Goal: Information Seeking & Learning: Check status

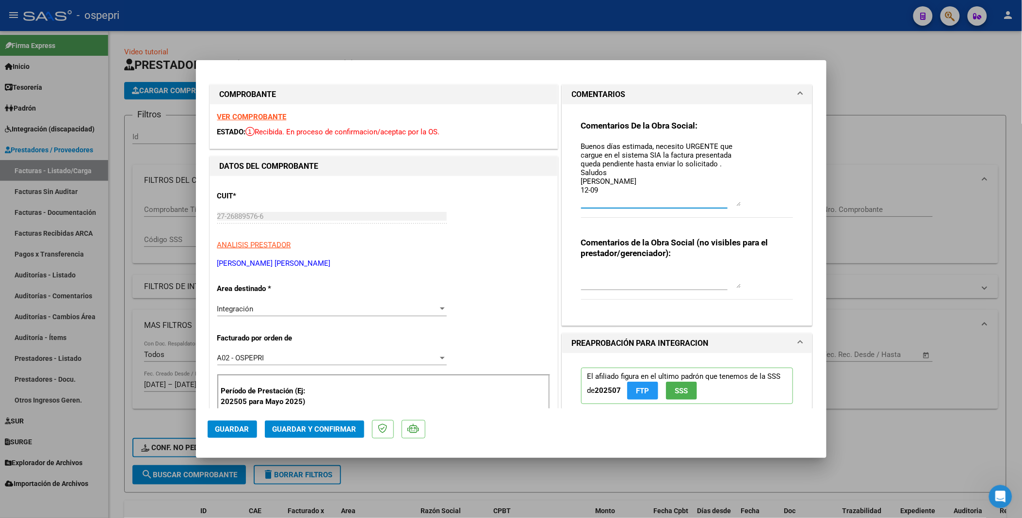
scroll to position [108, 0]
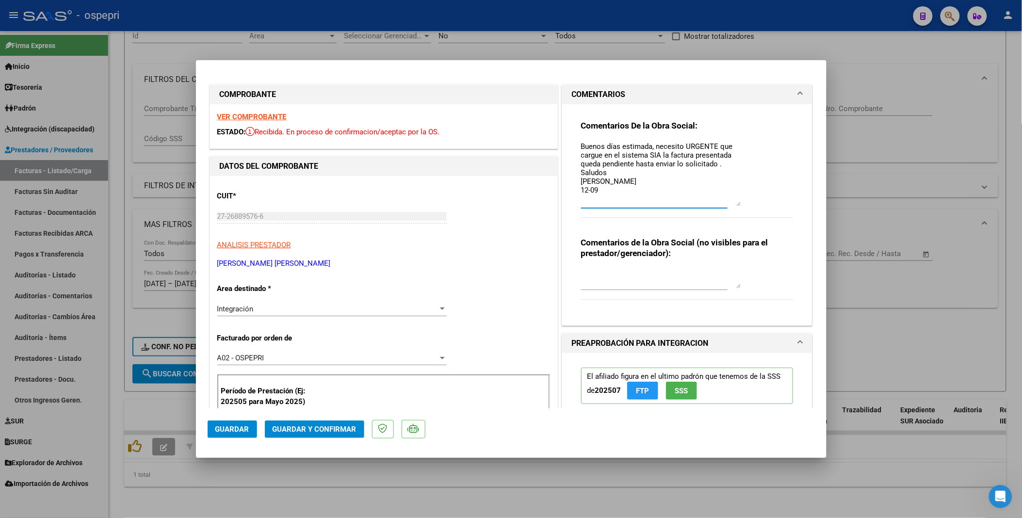
click at [652, 187] on textarea "Buenos días estimada, necesito URGENTE que cargue en el sistema SIA la factura …" at bounding box center [661, 173] width 160 height 65
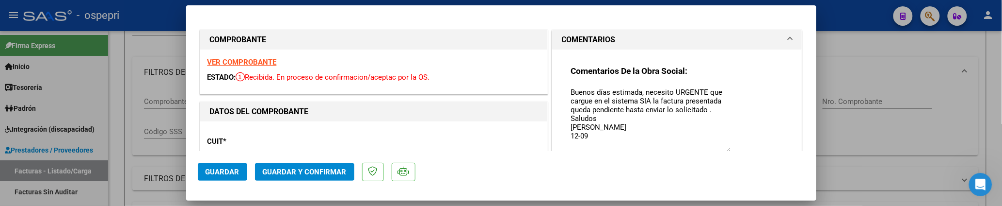
click at [905, 52] on div at bounding box center [501, 103] width 1002 height 206
type input "$ 0,00"
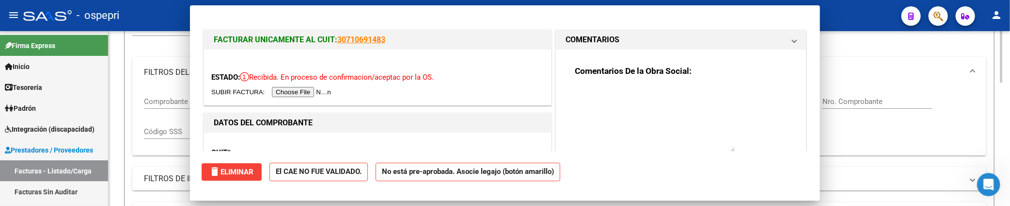
scroll to position [420, 0]
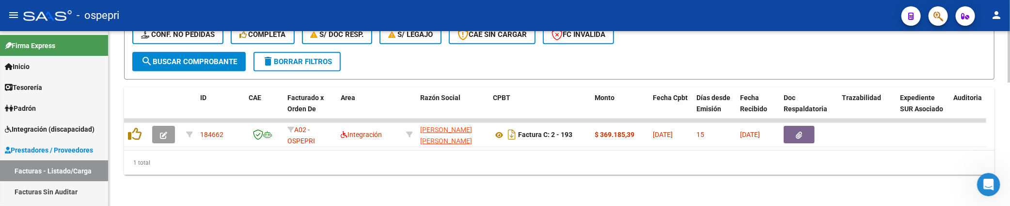
click at [440, 171] on div "1 total" at bounding box center [559, 162] width 871 height 24
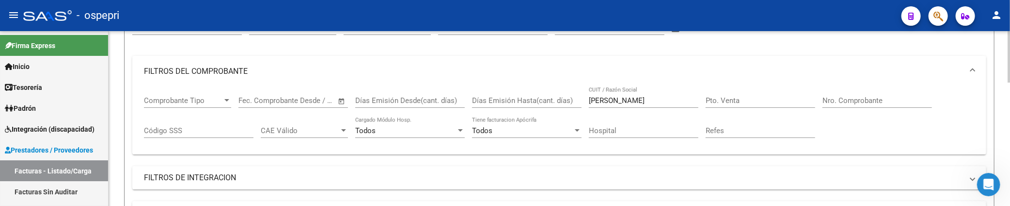
scroll to position [97, 0]
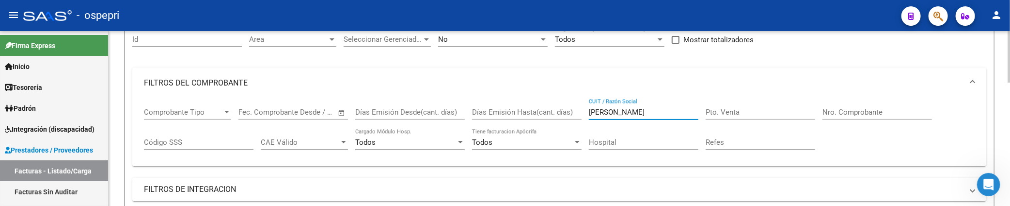
drag, startPoint x: 659, startPoint y: 113, endPoint x: 577, endPoint y: 109, distance: 82.1
click at [577, 109] on div "Comprobante Tipo Comprobante Tipo Fecha inicio – Fecha fin Fec. Comprobante Des…" at bounding box center [559, 128] width 831 height 60
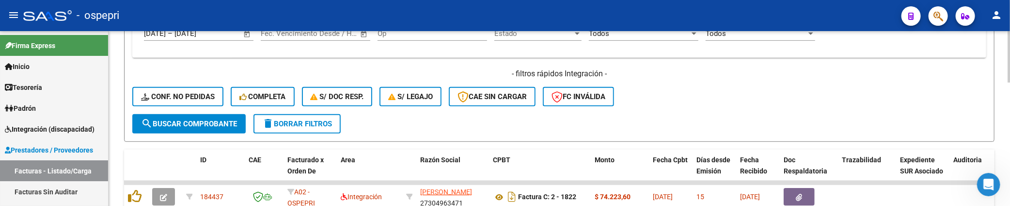
scroll to position [420, 0]
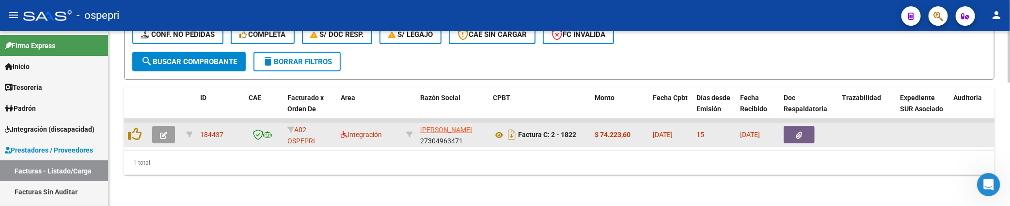
type input "flores lorena"
click at [161, 131] on icon "button" at bounding box center [163, 134] width 7 height 7
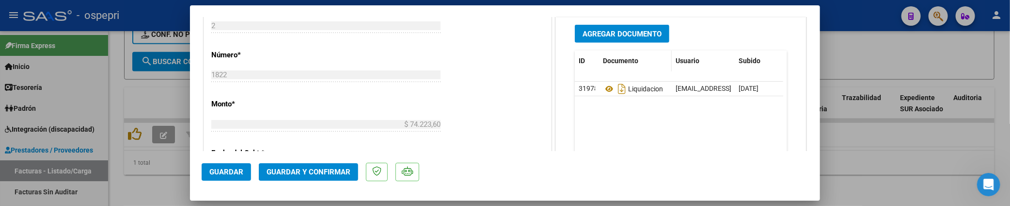
scroll to position [485, 0]
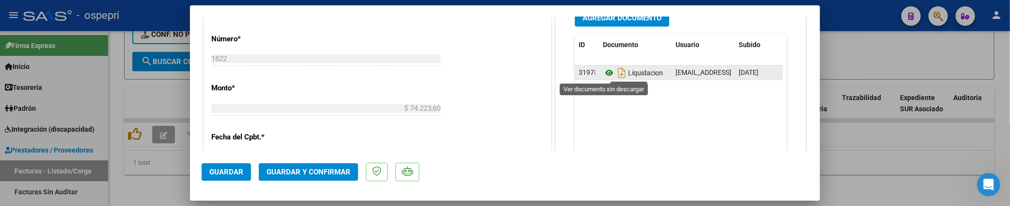
click at [604, 75] on icon at bounding box center [609, 73] width 13 height 12
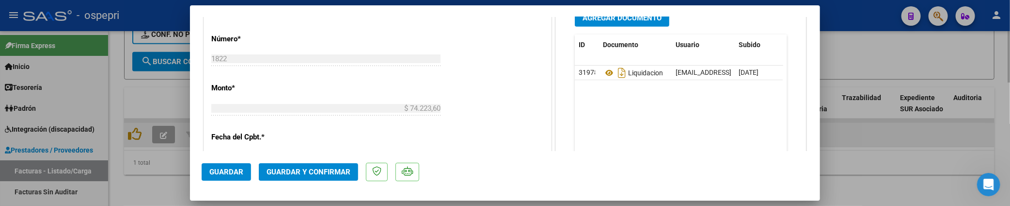
click at [885, 134] on div at bounding box center [505, 103] width 1010 height 206
type input "$ 0,00"
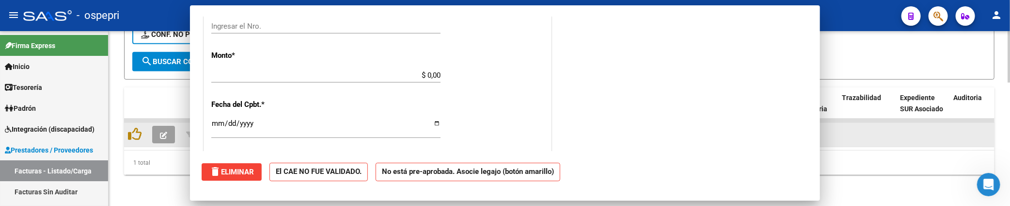
scroll to position [0, 0]
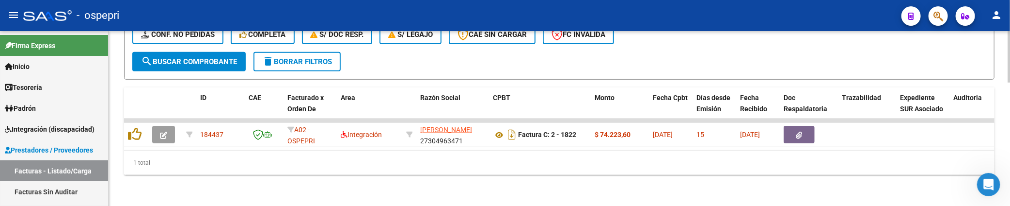
click at [401, 168] on div "1 total" at bounding box center [559, 162] width 871 height 24
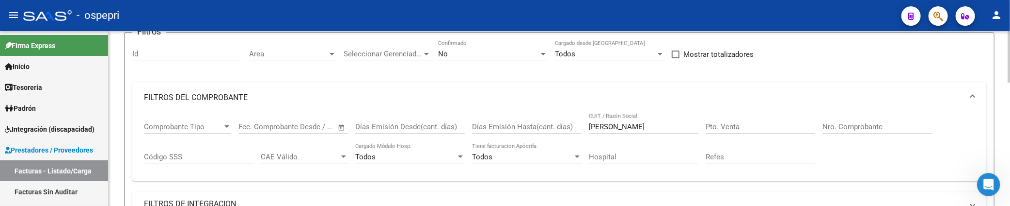
scroll to position [43, 0]
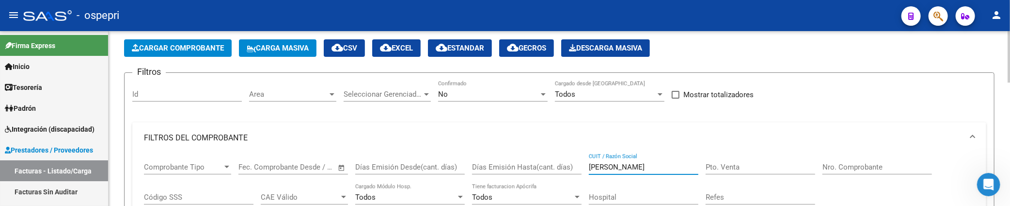
drag, startPoint x: 649, startPoint y: 167, endPoint x: 582, endPoint y: 165, distance: 66.9
click at [582, 165] on div "Comprobante Tipo Comprobante Tipo Fecha inicio – Fecha fin Fec. Comprobante Des…" at bounding box center [559, 183] width 831 height 60
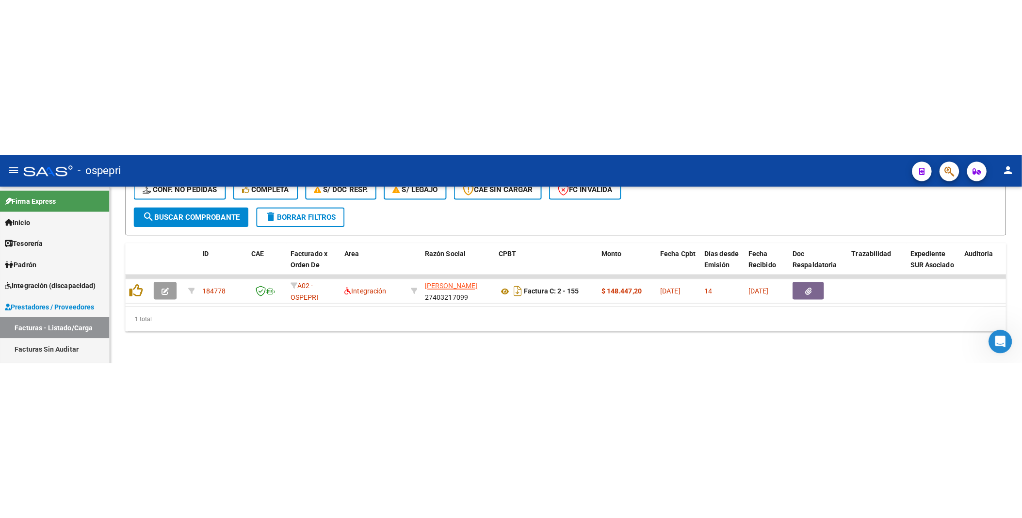
scroll to position [108, 0]
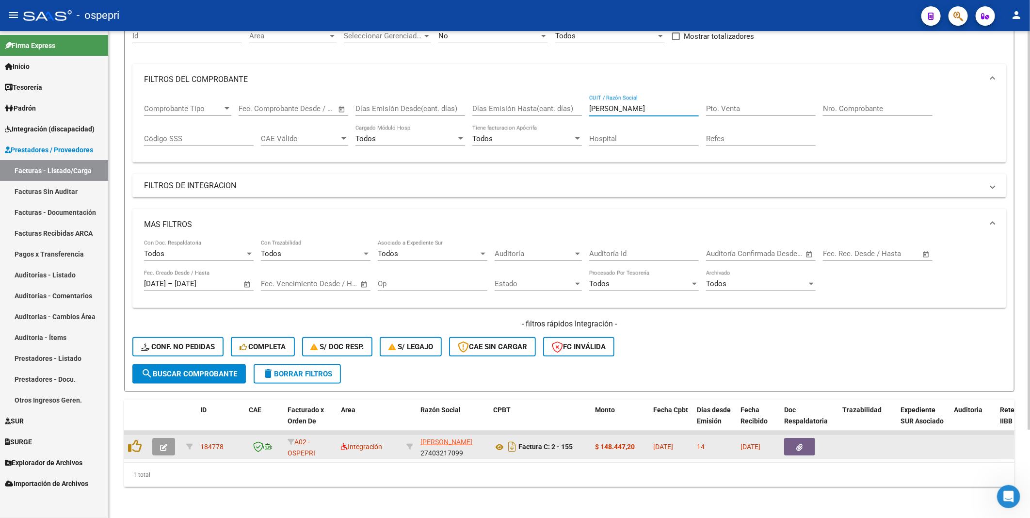
type input "galinger"
click at [165, 444] on icon "button" at bounding box center [163, 447] width 7 height 7
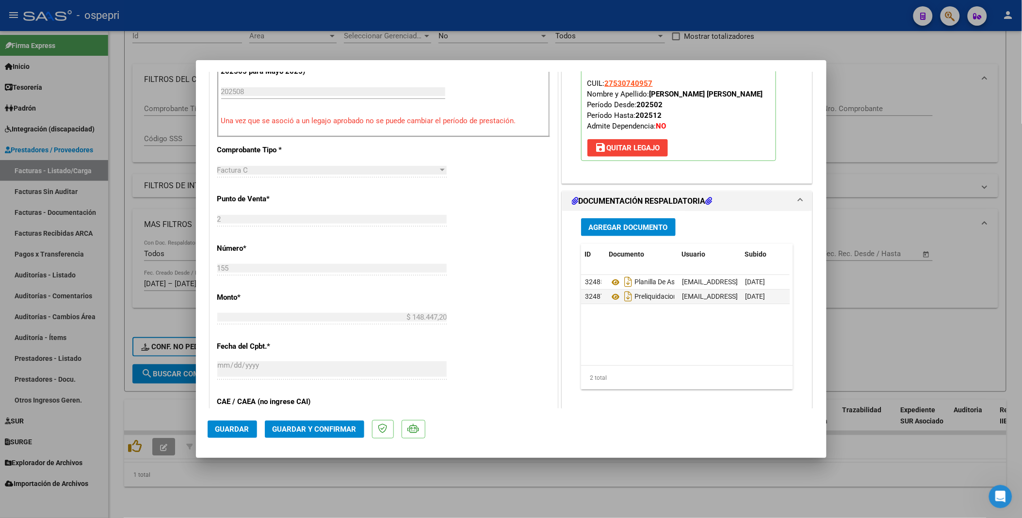
scroll to position [377, 0]
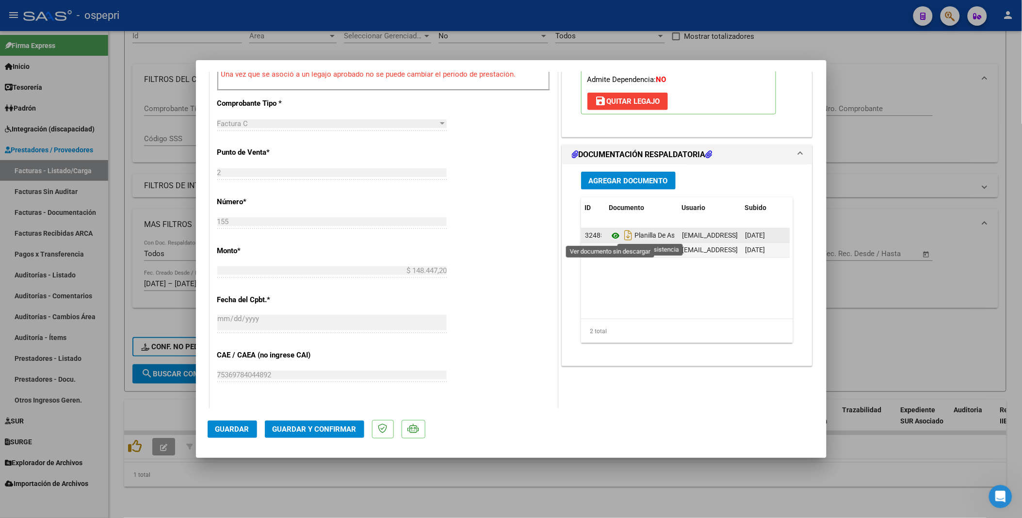
click at [610, 233] on icon at bounding box center [615, 236] width 13 height 12
click at [609, 249] on icon at bounding box center [615, 250] width 13 height 12
click at [918, 465] on div at bounding box center [511, 259] width 1022 height 518
type input "$ 0,00"
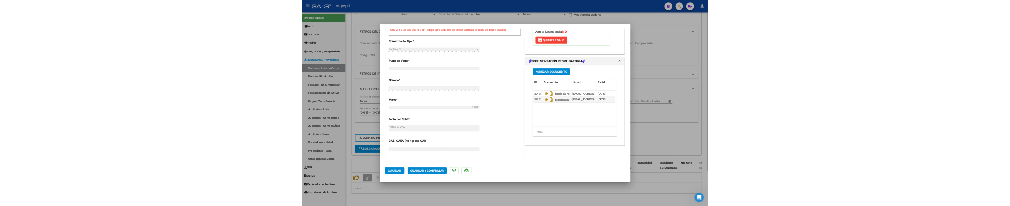
scroll to position [0, 0]
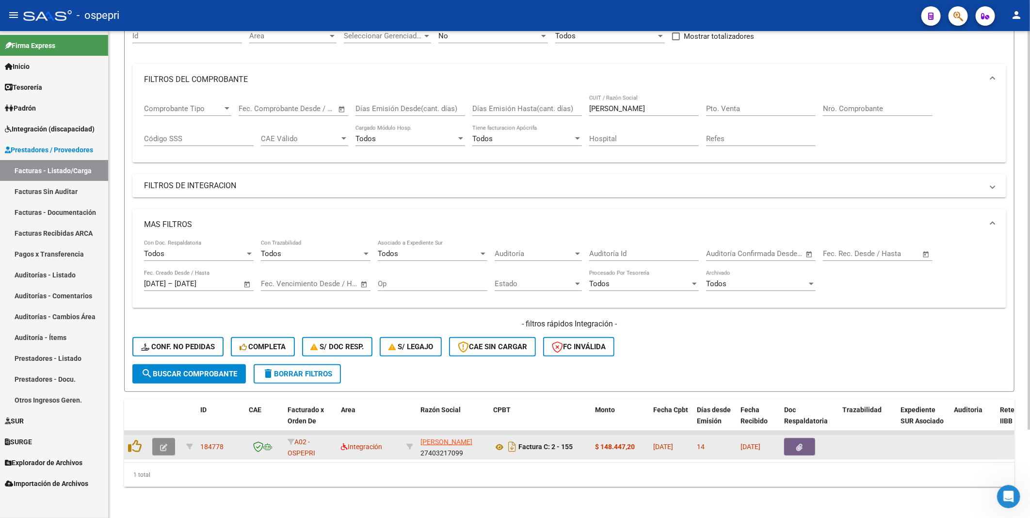
click at [165, 444] on icon "button" at bounding box center [163, 447] width 7 height 7
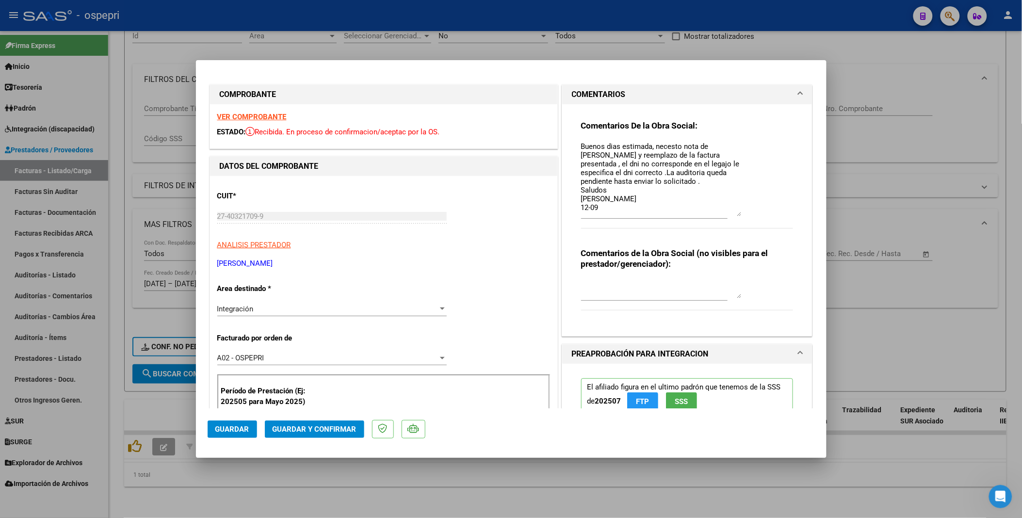
drag, startPoint x: 735, startPoint y: 158, endPoint x: 734, endPoint y: 214, distance: 56.7
click at [734, 214] on textarea "Buenos dias estimada, necesto nota de credtio y reemplazo de la factura present…" at bounding box center [661, 179] width 160 height 76
click at [241, 426] on span "Guardar" at bounding box center [232, 429] width 34 height 9
click at [923, 326] on div at bounding box center [511, 259] width 1022 height 518
type input "$ 0,00"
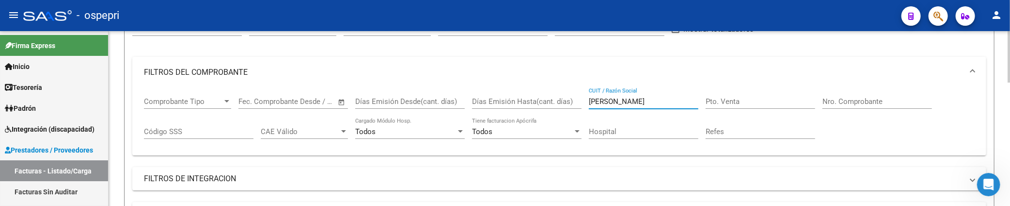
drag, startPoint x: 648, startPoint y: 99, endPoint x: 564, endPoint y: 99, distance: 83.9
click at [564, 99] on div "Comprobante Tipo Comprobante Tipo Fecha inicio – Fecha fin Fec. Comprobante Des…" at bounding box center [559, 118] width 831 height 60
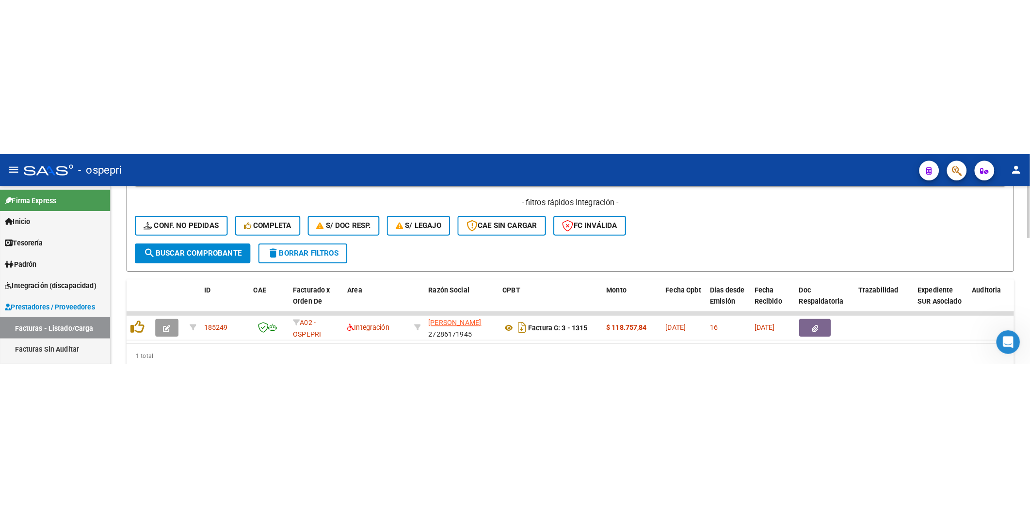
scroll to position [420, 0]
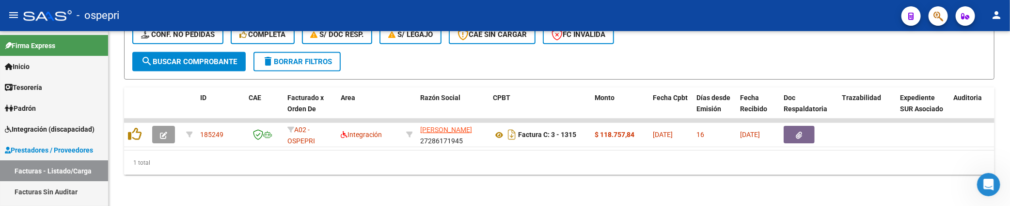
type input "diomedi"
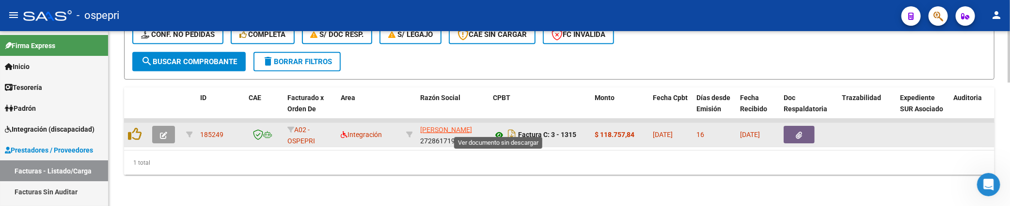
click at [499, 129] on icon at bounding box center [499, 135] width 13 height 12
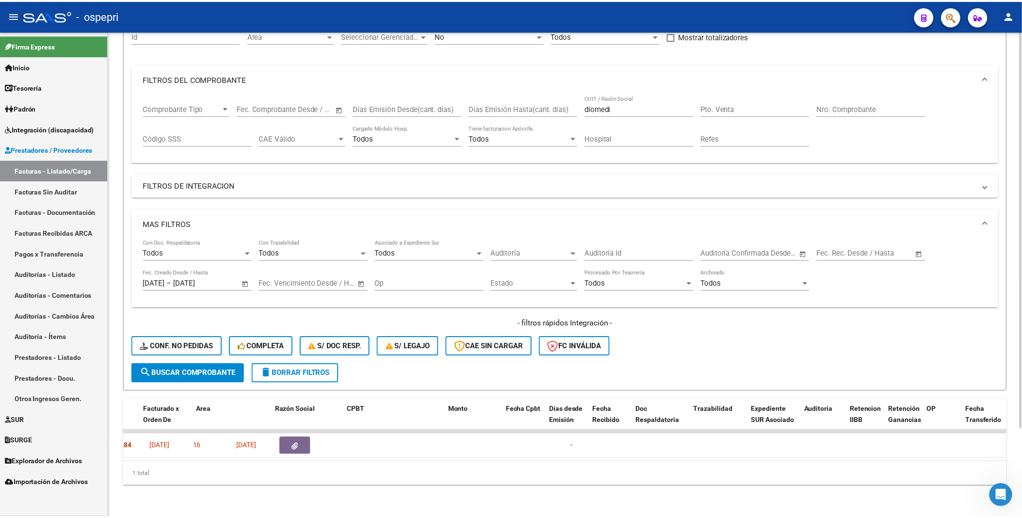
scroll to position [0, 0]
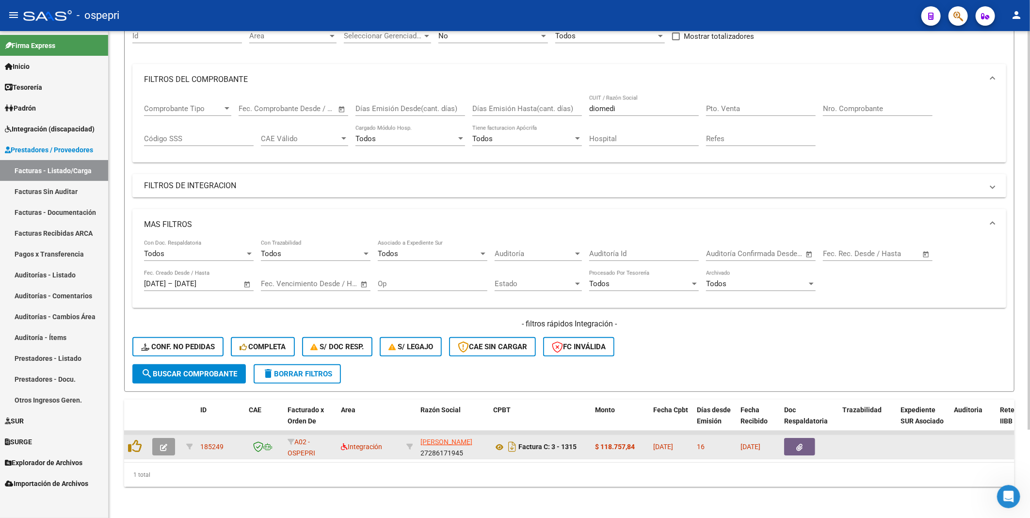
click at [162, 444] on icon "button" at bounding box center [163, 447] width 7 height 7
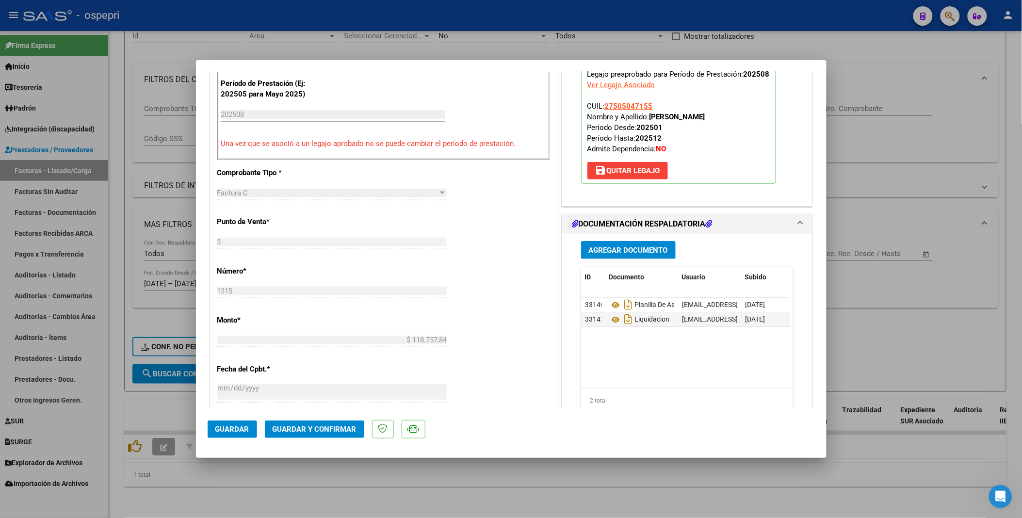
scroll to position [323, 0]
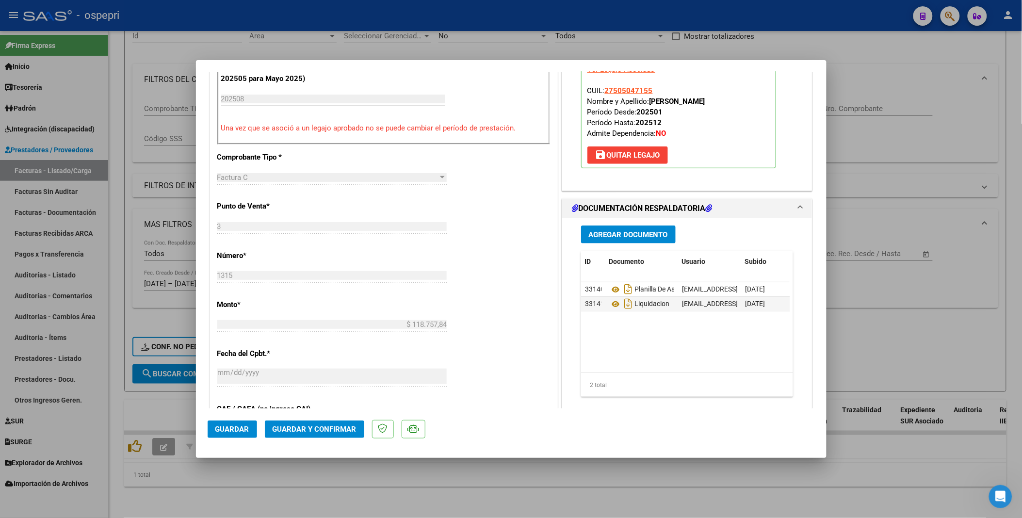
click at [482, 482] on div at bounding box center [511, 259] width 1022 height 518
type input "$ 0,00"
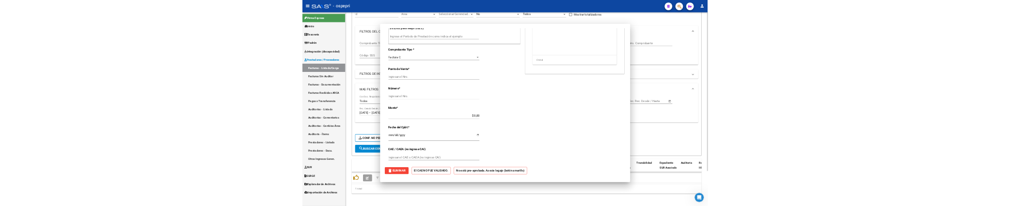
scroll to position [316, 0]
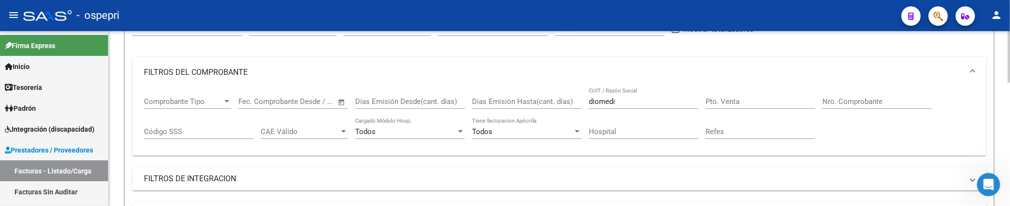
click at [1008, 93] on div at bounding box center [1009, 89] width 2 height 51
drag, startPoint x: 626, startPoint y: 99, endPoint x: 583, endPoint y: 100, distance: 42.7
click at [583, 100] on div "Comprobante Tipo Comprobante Tipo Fecha inicio – Fecha fin Fec. Comprobante Des…" at bounding box center [559, 118] width 831 height 60
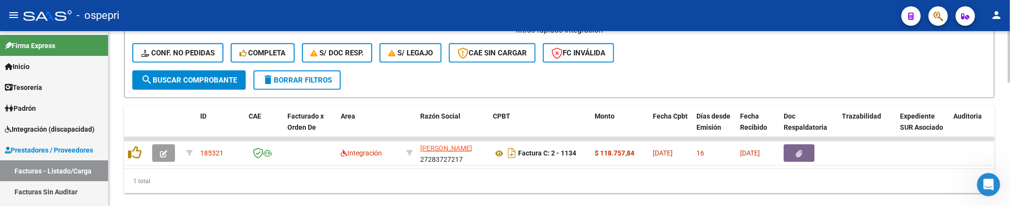
scroll to position [420, 0]
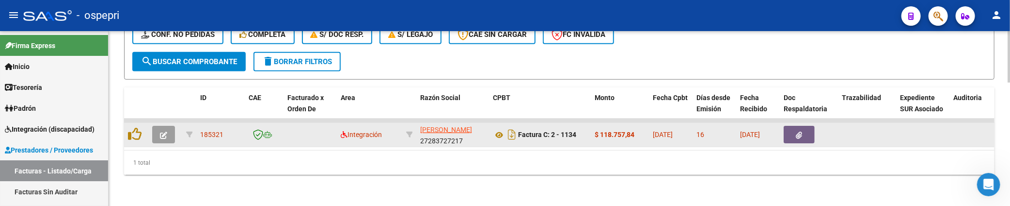
type input "lazaro"
click at [155, 126] on button "button" at bounding box center [163, 134] width 23 height 17
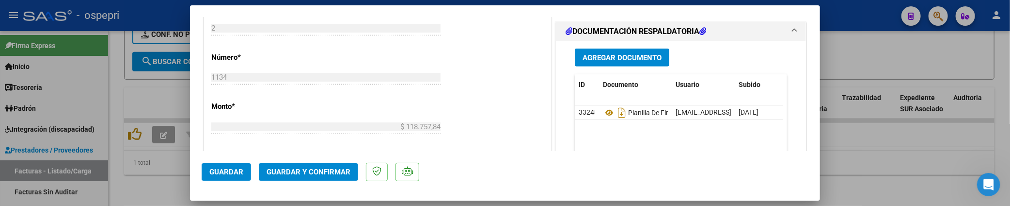
scroll to position [485, 0]
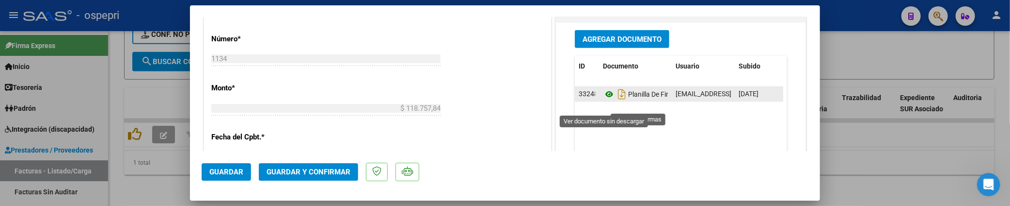
click at [605, 100] on icon at bounding box center [609, 94] width 13 height 12
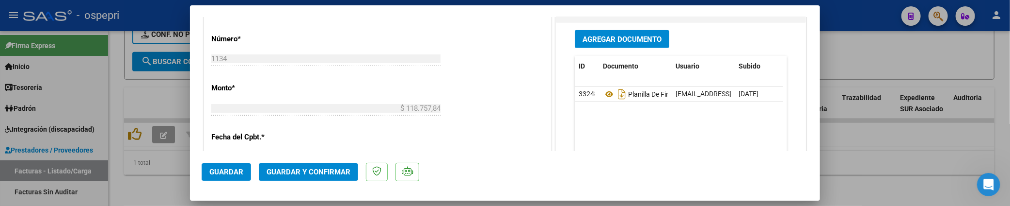
click at [868, 144] on div at bounding box center [505, 103] width 1010 height 206
type input "$ 0,00"
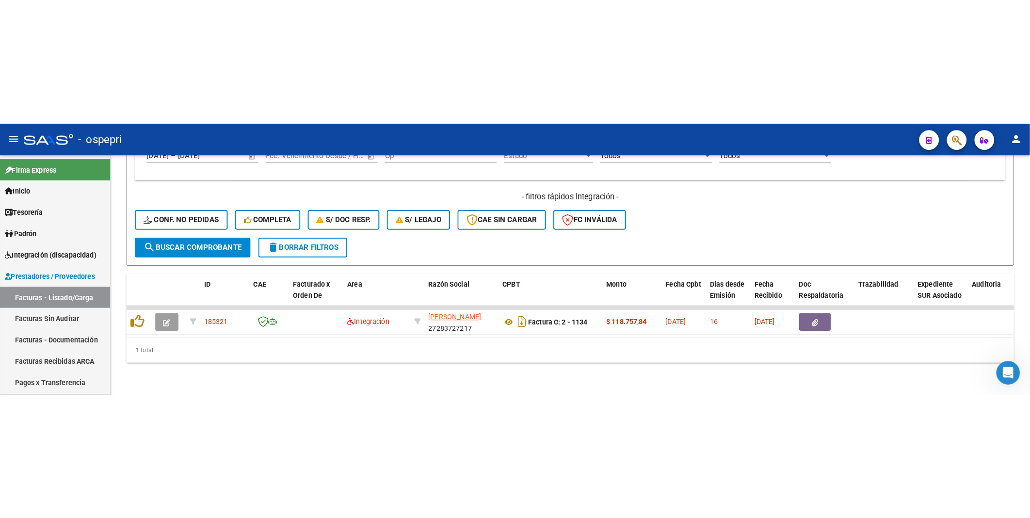
scroll to position [360, 0]
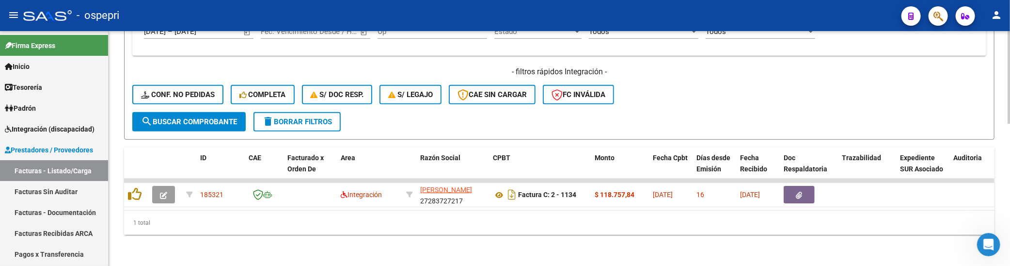
click at [704, 100] on div "- filtros rápidos Integración - Conf. no pedidas Completa S/ Doc Resp. S/ legaj…" at bounding box center [559, 89] width 854 height 46
click at [708, 93] on div "- filtros rápidos Integración - Conf. no pedidas Completa S/ Doc Resp. S/ legaj…" at bounding box center [559, 89] width 854 height 46
click at [738, 91] on div "- filtros rápidos Integración - Conf. no pedidas Completa S/ Doc Resp. S/ legaj…" at bounding box center [559, 89] width 854 height 46
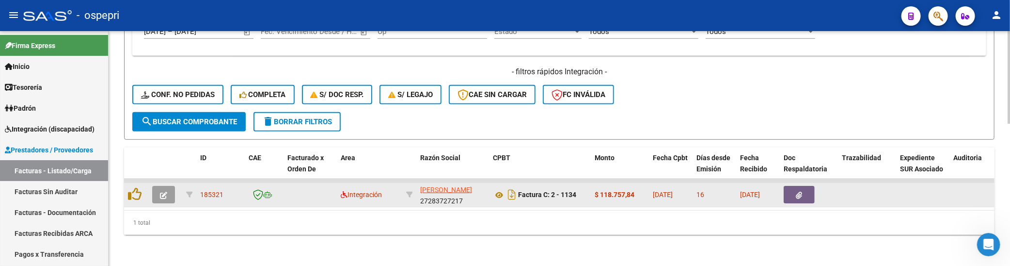
click at [158, 190] on button "button" at bounding box center [163, 194] width 23 height 17
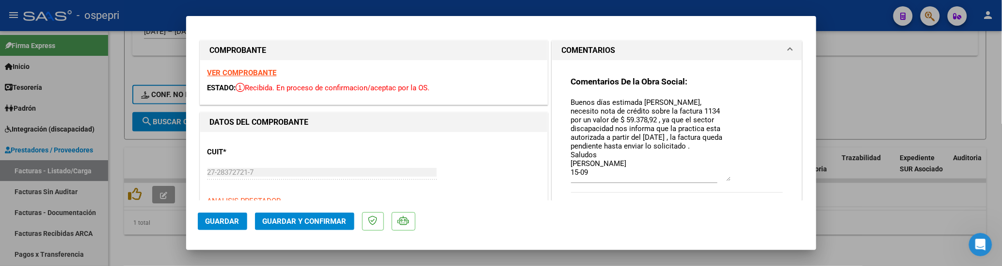
drag, startPoint x: 725, startPoint y: 115, endPoint x: 728, endPoint y: 180, distance: 65.0
click at [728, 180] on div "Comentarios De la Obra Social: Buenos días estimada María, necesito nota de cré…" at bounding box center [677, 139] width 212 height 127
click at [807, 154] on mat-dialog-content "COMPROBANTE VER COMPROBANTE ESTADO: Recibida. En proceso de confirmacion/acepta…" at bounding box center [501, 114] width 630 height 173
click at [895, 80] on div at bounding box center [501, 133] width 1002 height 266
type input "$ 0,00"
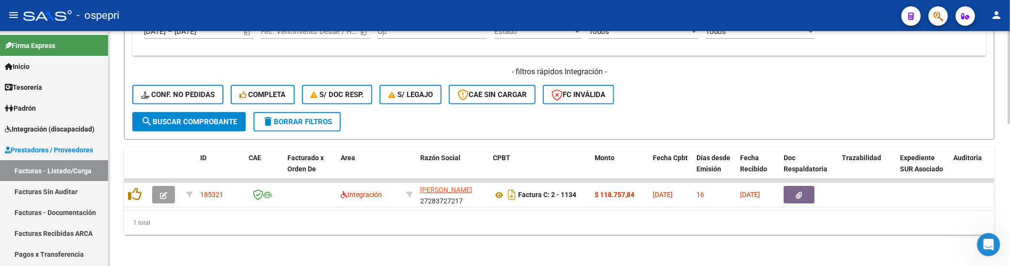
click at [774, 90] on div "- filtros rápidos Integración - Conf. no pedidas Completa S/ Doc Resp. S/ legaj…" at bounding box center [559, 89] width 854 height 46
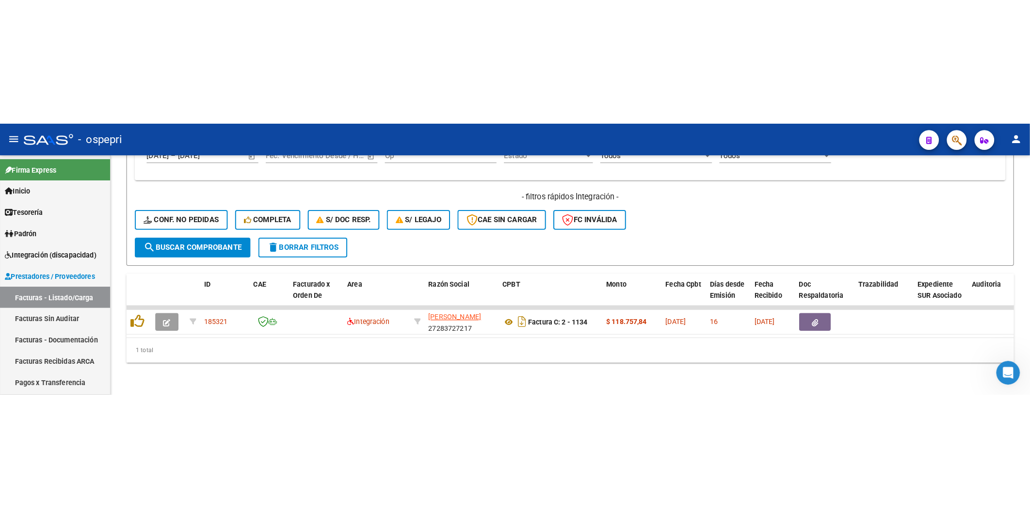
scroll to position [108, 0]
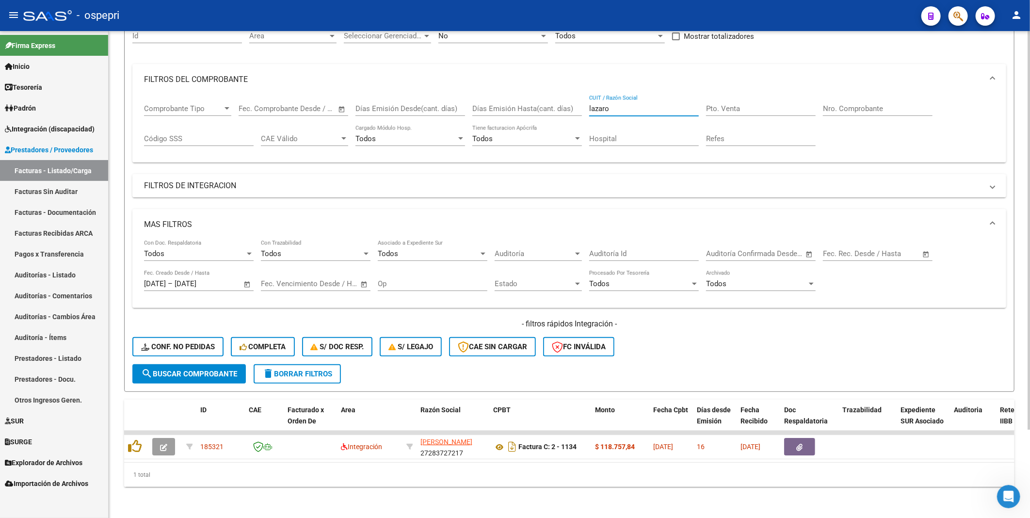
drag, startPoint x: 636, startPoint y: 103, endPoint x: 590, endPoint y: 102, distance: 46.6
click at [590, 104] on input "lazaro" at bounding box center [644, 108] width 110 height 9
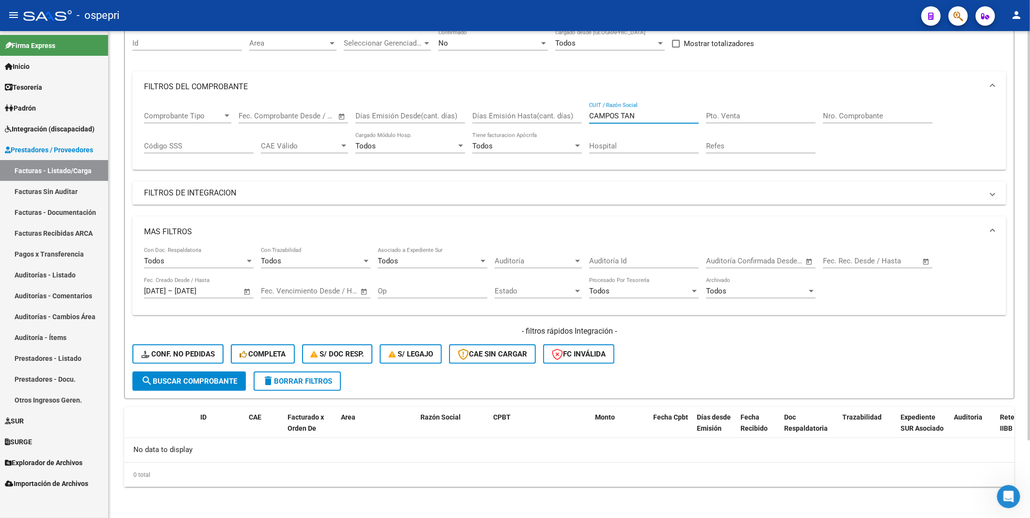
scroll to position [93, 0]
click at [645, 117] on input "CAMPOS TAN" at bounding box center [644, 116] width 110 height 9
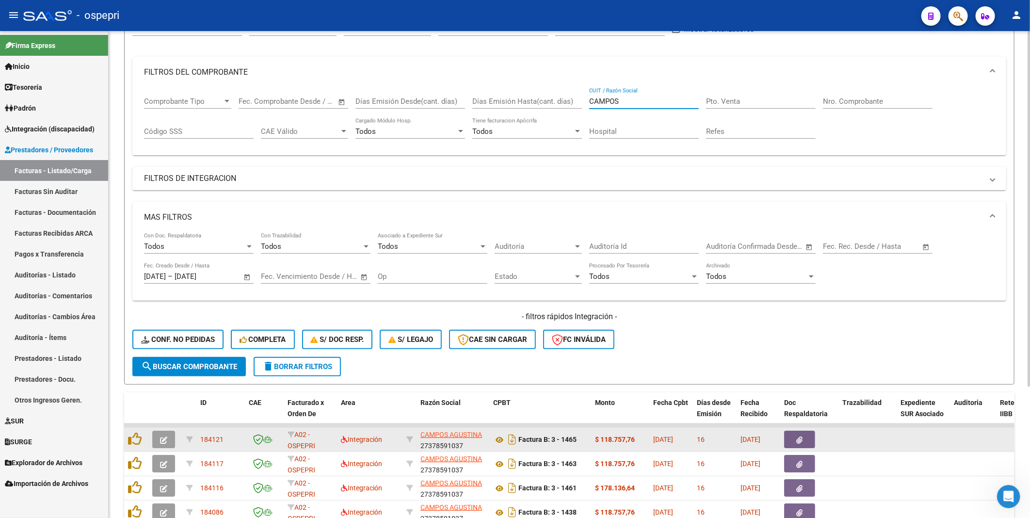
scroll to position [0, 0]
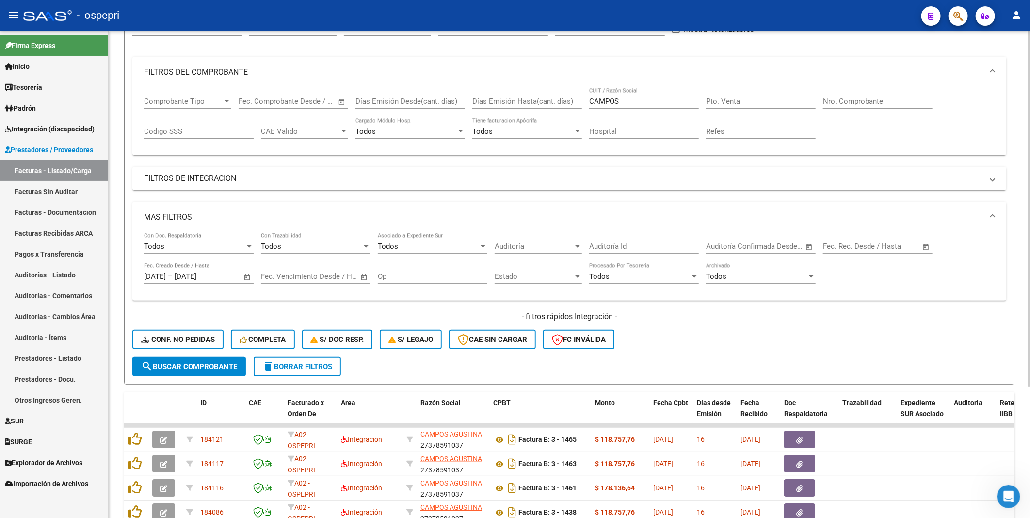
click at [803, 346] on div "- filtros rápidos Integración - Conf. no pedidas Completa S/ Doc Resp. S/ legaj…" at bounding box center [569, 334] width 874 height 46
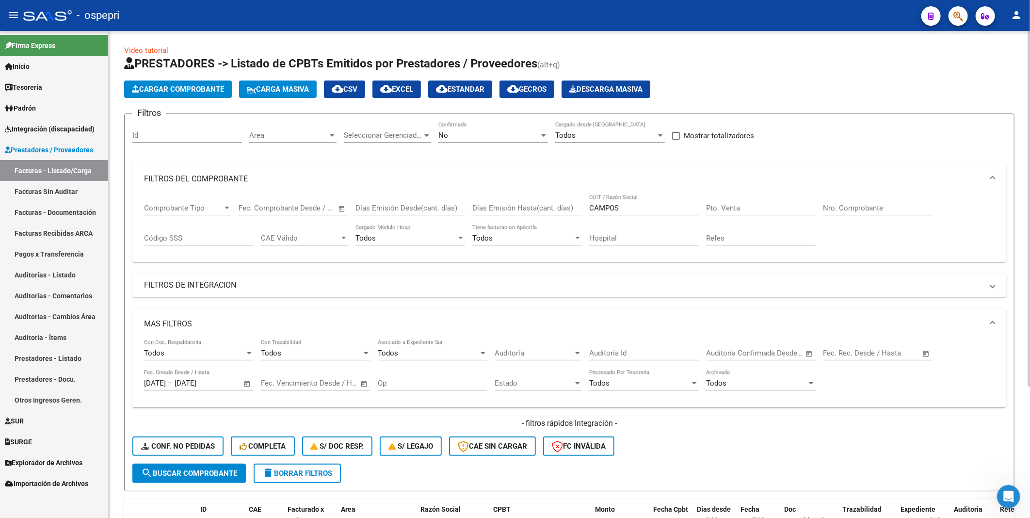
scroll to position [0, 0]
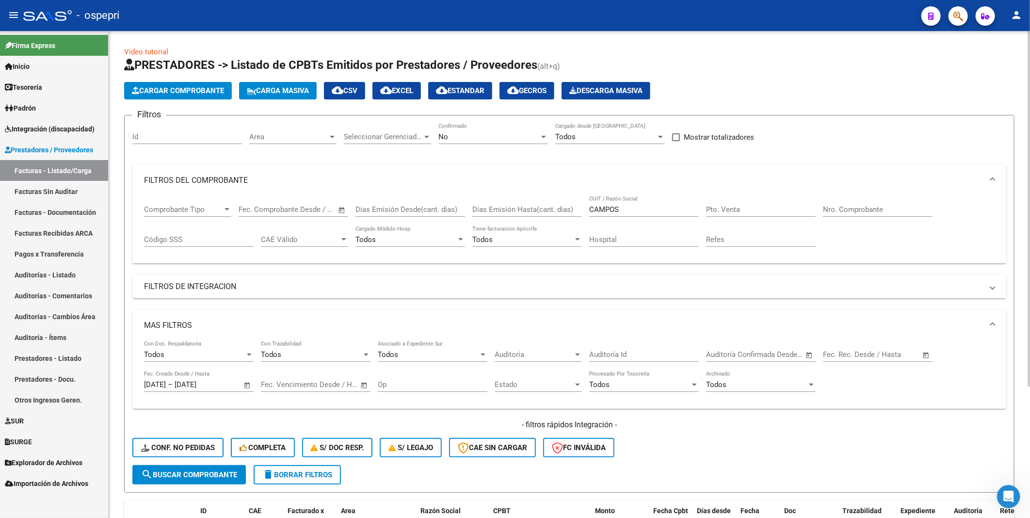
click at [647, 209] on input "CAMPOS" at bounding box center [644, 209] width 110 height 9
drag, startPoint x: 661, startPoint y: 208, endPoint x: 581, endPoint y: 207, distance: 80.5
click at [581, 207] on div "Comprobante Tipo Comprobante Tipo Fecha inicio – Fecha fin Fec. Comprobante Des…" at bounding box center [569, 226] width 850 height 60
paste input "27333259422"
click at [215, 476] on span "search Buscar Comprobante" at bounding box center [189, 474] width 96 height 9
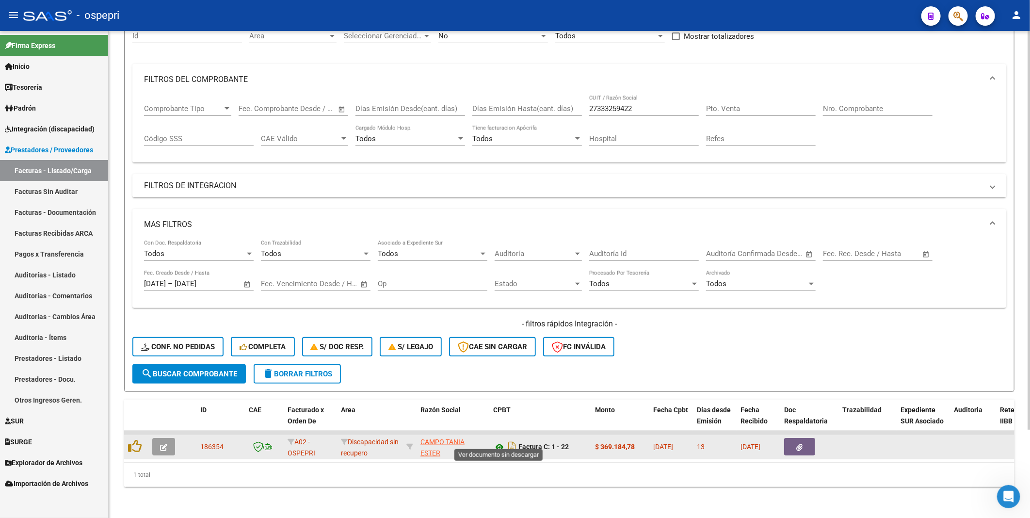
click at [499, 442] on icon at bounding box center [499, 447] width 13 height 12
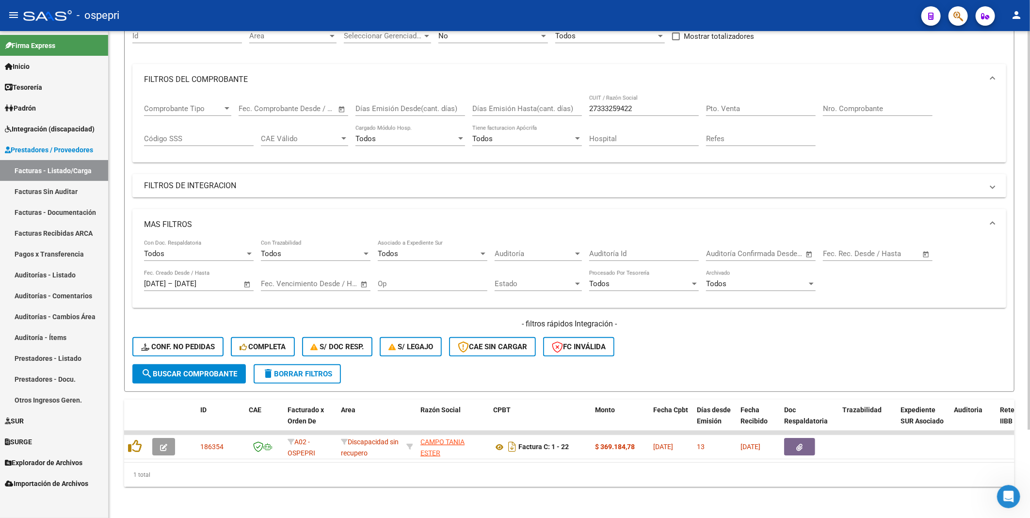
click at [496, 483] on div "1 total" at bounding box center [569, 475] width 890 height 24
drag, startPoint x: 655, startPoint y: 100, endPoint x: 587, endPoint y: 102, distance: 68.9
click at [587, 102] on div "Comprobante Tipo Comprobante Tipo Fecha inicio – Fecha fin Fec. Comprobante Des…" at bounding box center [569, 125] width 850 height 60
click at [783, 333] on div "- filtros rápidos Integración - Conf. no pedidas Completa S/ Doc Resp. S/ legaj…" at bounding box center [569, 342] width 874 height 46
drag, startPoint x: 650, startPoint y: 98, endPoint x: 582, endPoint y: 102, distance: 68.0
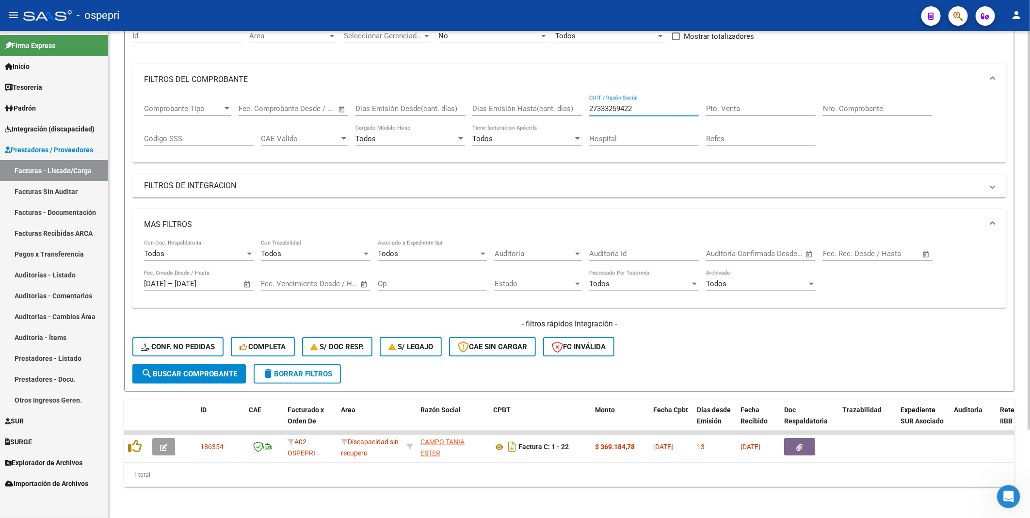
click at [582, 102] on div "Comprobante Tipo Comprobante Tipo Fecha inicio – Fecha fin Fec. Comprobante Des…" at bounding box center [569, 125] width 850 height 60
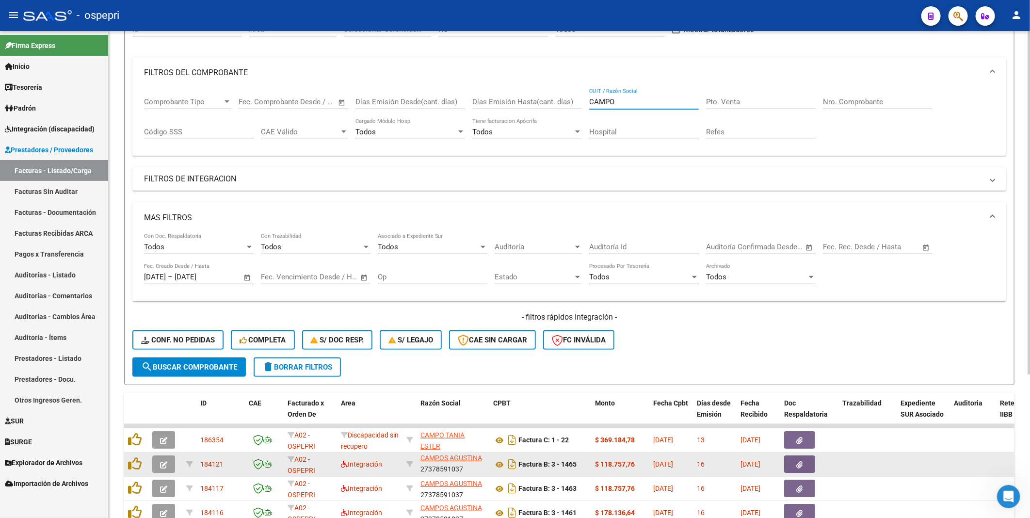
scroll to position [205, 0]
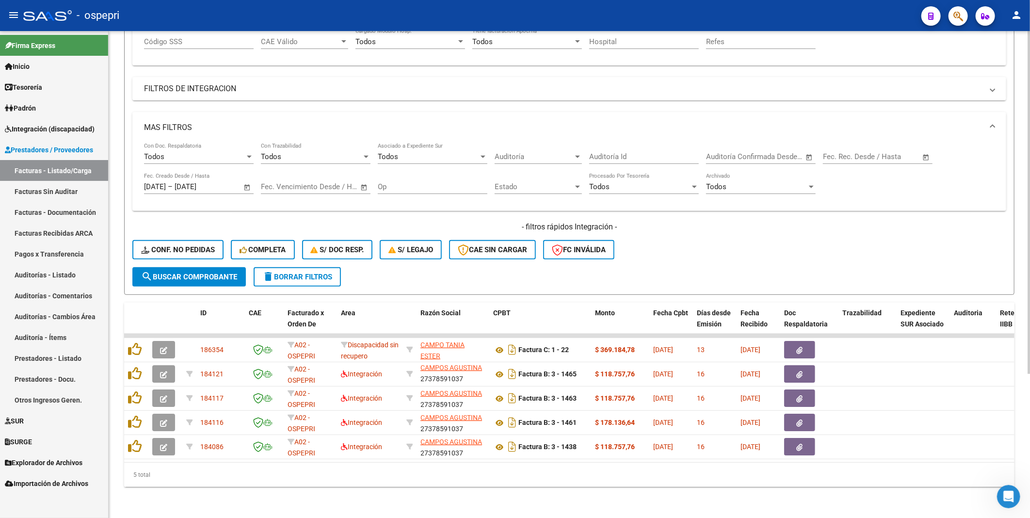
type input "CAMPO"
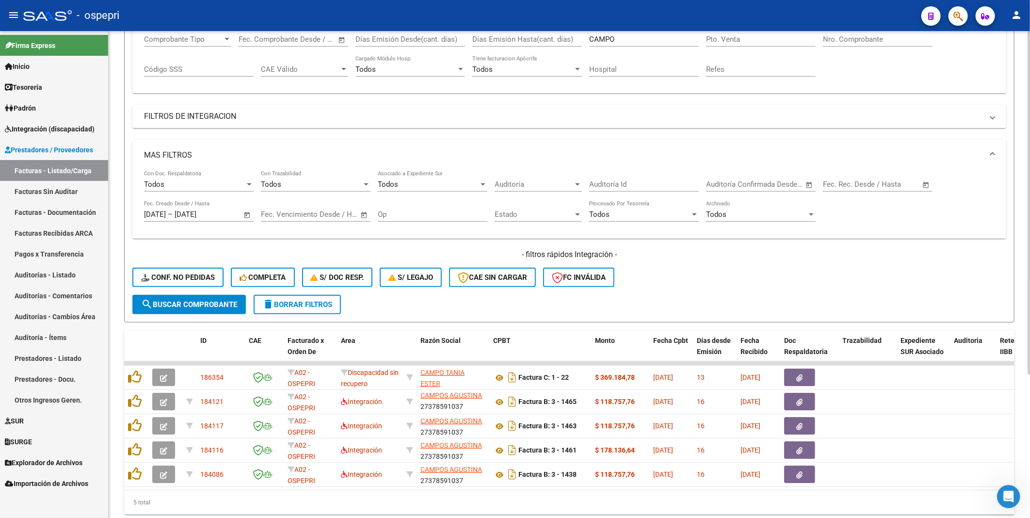
scroll to position [0, 0]
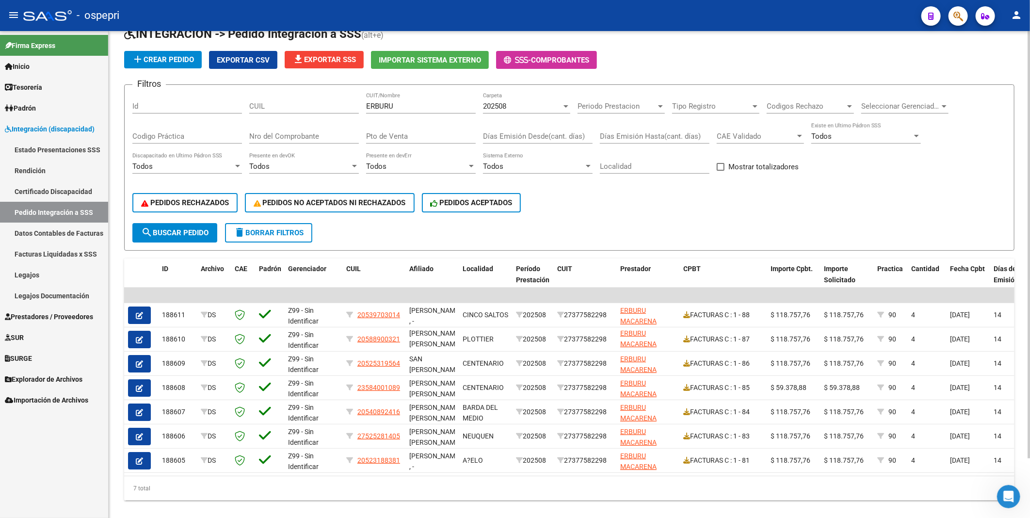
scroll to position [15, 0]
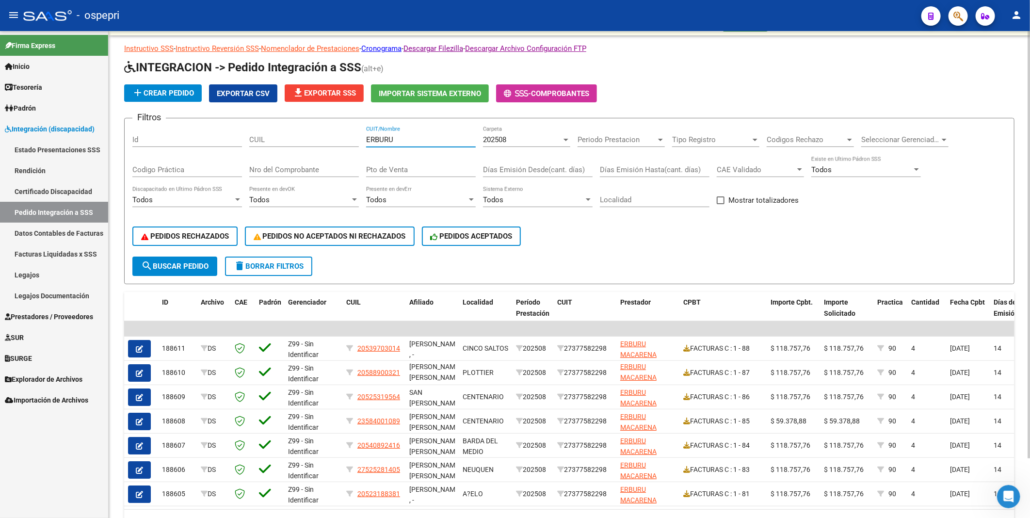
drag, startPoint x: 411, startPoint y: 143, endPoint x: 360, endPoint y: 137, distance: 51.2
click at [360, 137] on div "Filtros Id CUIL ERBURU CUIT/Nombre 202508 Carpeta Periodo Prestacion Periodo Pr…" at bounding box center [569, 191] width 874 height 130
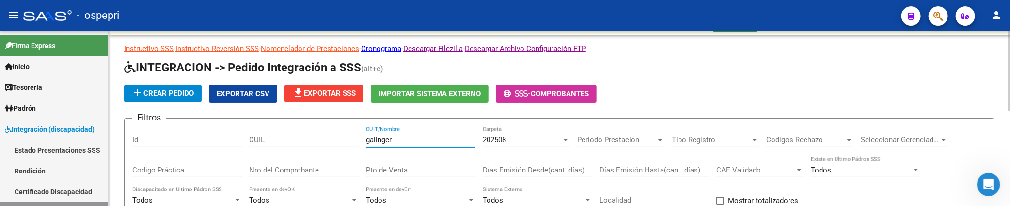
scroll to position [69, 0]
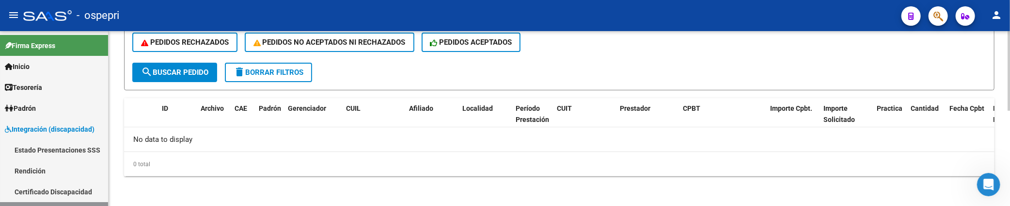
click at [194, 68] on span "search Buscar Pedido" at bounding box center [174, 72] width 67 height 9
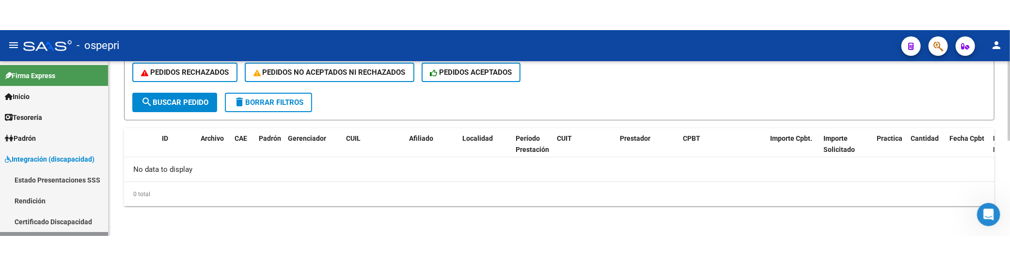
scroll to position [0, 0]
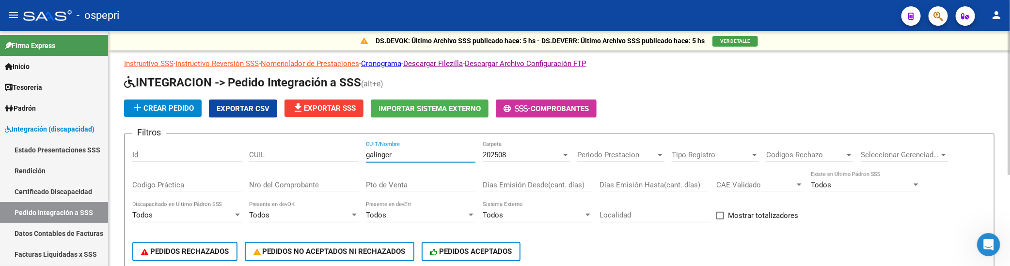
drag, startPoint x: 410, startPoint y: 156, endPoint x: 336, endPoint y: 154, distance: 73.7
click at [336, 154] on div "Filtros Id CUIL galinger CUIT/Nombre 202508 Carpeta Periodo Prestacion Periodo …" at bounding box center [559, 206] width 854 height 130
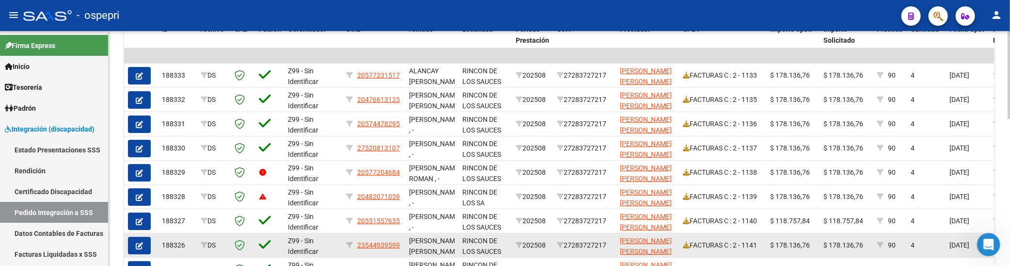
scroll to position [269, 0]
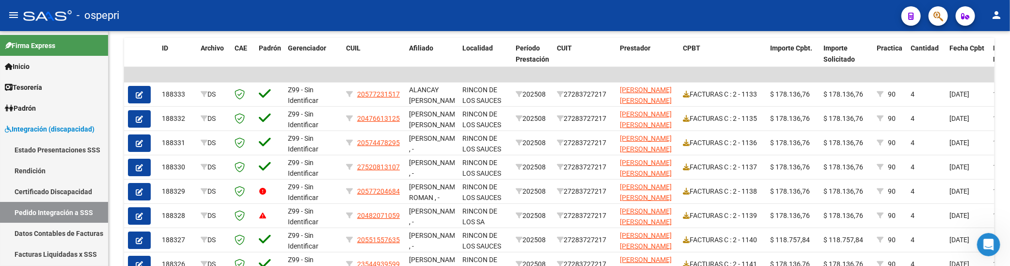
type input "lazaro"
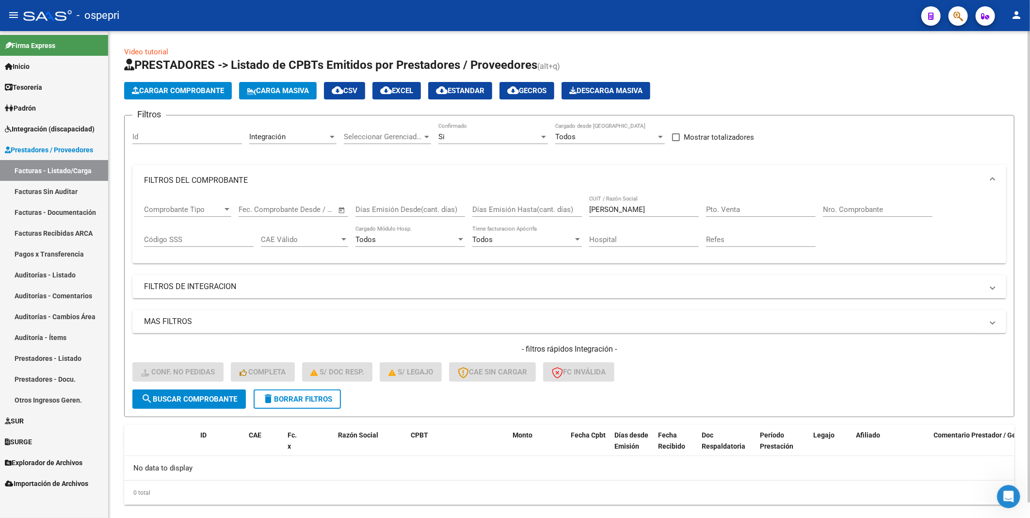
scroll to position [16, 0]
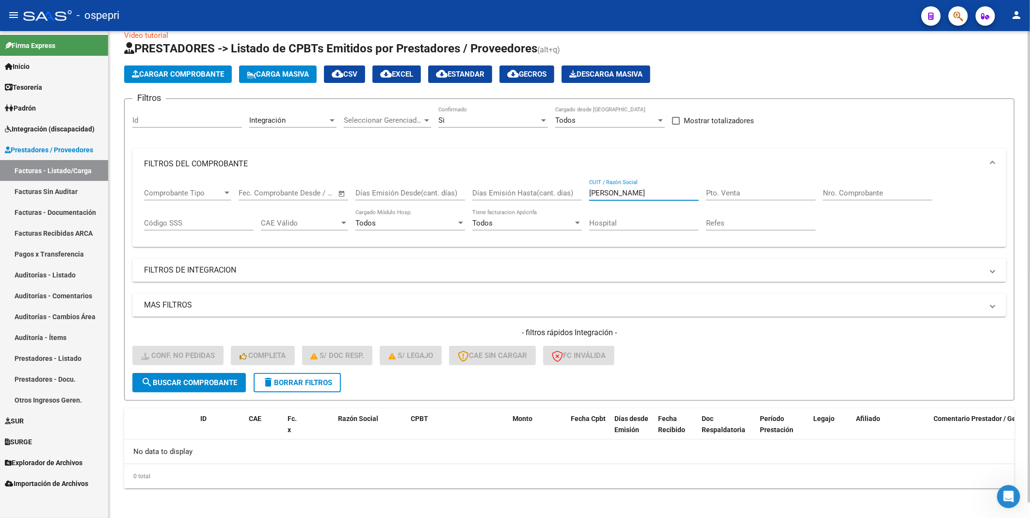
drag, startPoint x: 629, startPoint y: 190, endPoint x: 582, endPoint y: 191, distance: 47.0
click at [582, 191] on div "Comprobante Tipo Comprobante Tipo Fecha inicio – Fecha fin Fec. Comprobante Des…" at bounding box center [569, 209] width 850 height 60
type input "galinger"
click at [219, 380] on span "search Buscar Comprobante" at bounding box center [189, 382] width 96 height 9
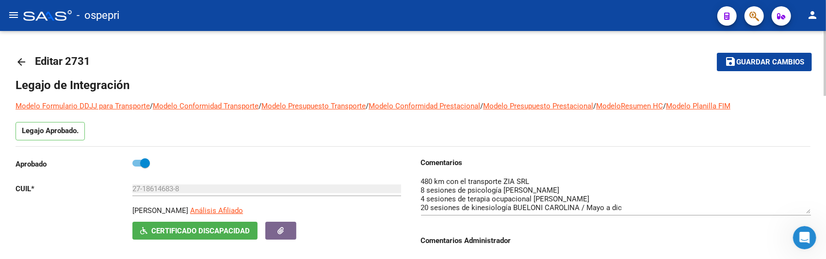
scroll to position [54, 0]
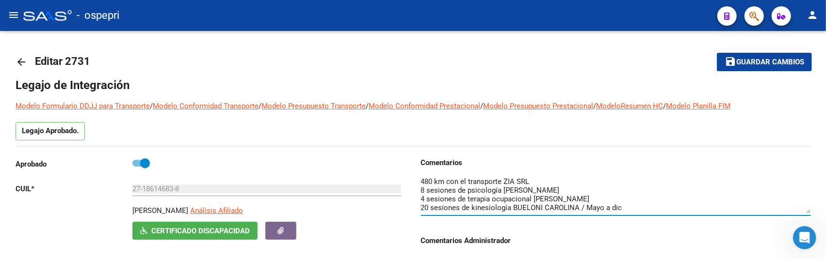
scroll to position [54, 0]
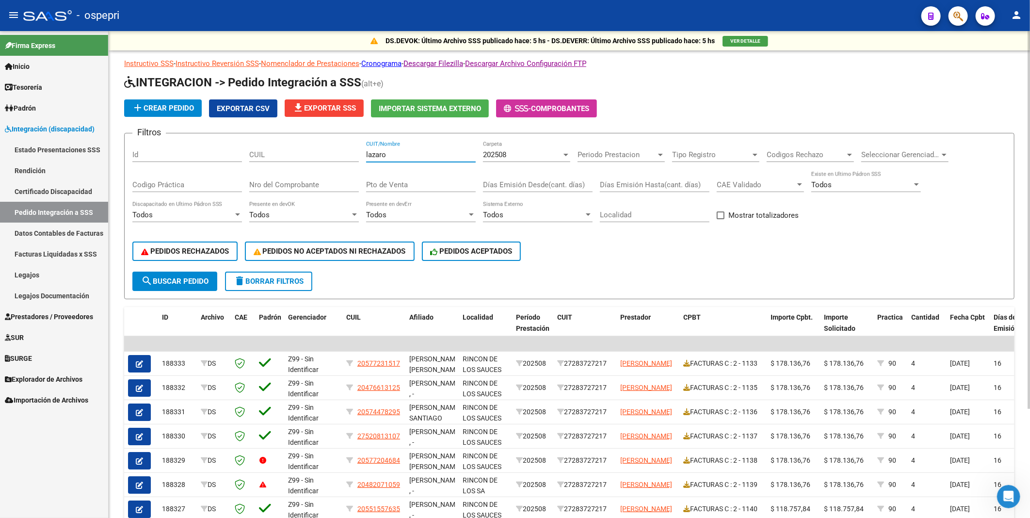
drag, startPoint x: 395, startPoint y: 154, endPoint x: 360, endPoint y: 152, distance: 34.5
click at [360, 152] on div "Filtros Id CUIL lazaro CUIT/Nombre 202508 Carpeta Periodo Prestacion Periodo Pr…" at bounding box center [569, 206] width 874 height 130
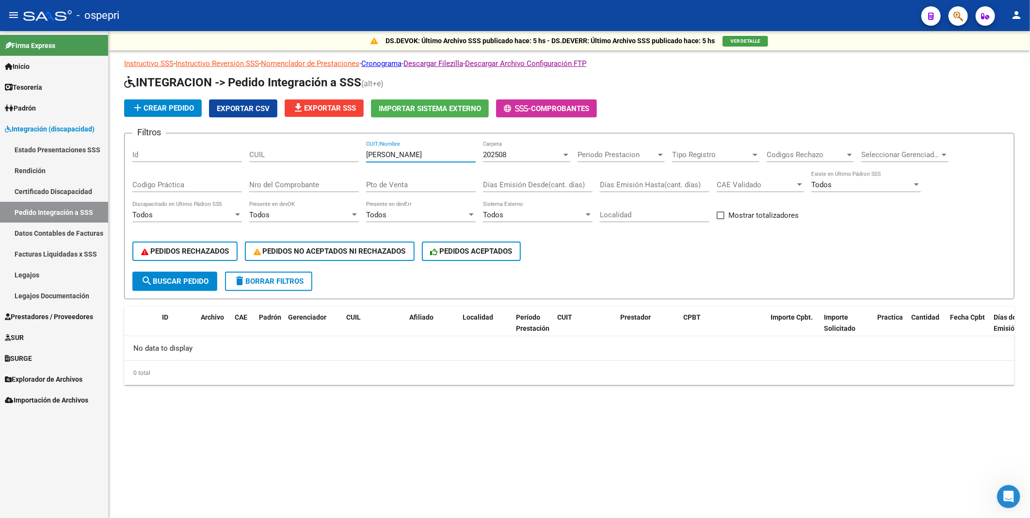
click at [433, 154] on input "CAMPOS TANIA" at bounding box center [421, 154] width 110 height 9
type input "CAMPOS"
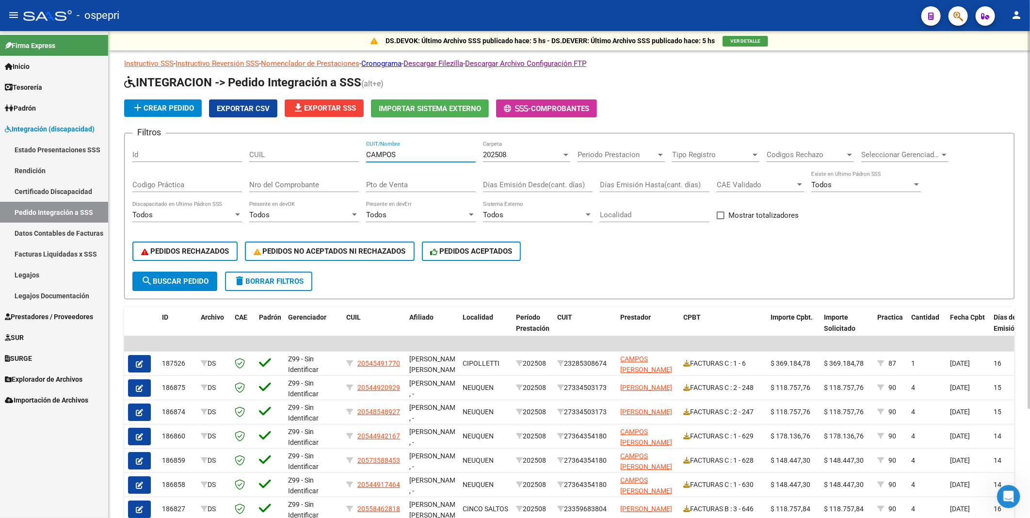
drag, startPoint x: 405, startPoint y: 157, endPoint x: 364, endPoint y: 153, distance: 40.9
click at [364, 153] on div "Filtros Id CUIL CAMPOS CUIT/Nombre 202508 Carpeta Periodo Prestacion Periodo Pr…" at bounding box center [569, 206] width 874 height 130
click at [269, 153] on input "CUIL" at bounding box center [304, 154] width 110 height 9
drag, startPoint x: 300, startPoint y: 155, endPoint x: 240, endPoint y: 153, distance: 60.1
click at [240, 153] on div "Filtros Id 27333259422 CUIL CUIT/Nombre 202508 Carpeta Periodo Prestacion Perio…" at bounding box center [569, 206] width 874 height 130
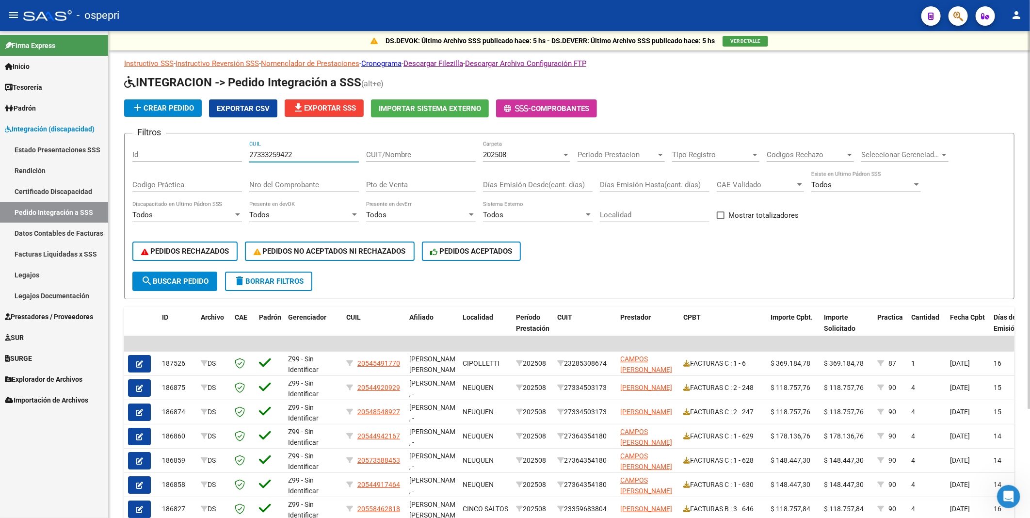
type input "27333259422"
click at [199, 278] on span "search Buscar Pedido" at bounding box center [174, 281] width 67 height 9
